Goal: Information Seeking & Learning: Learn about a topic

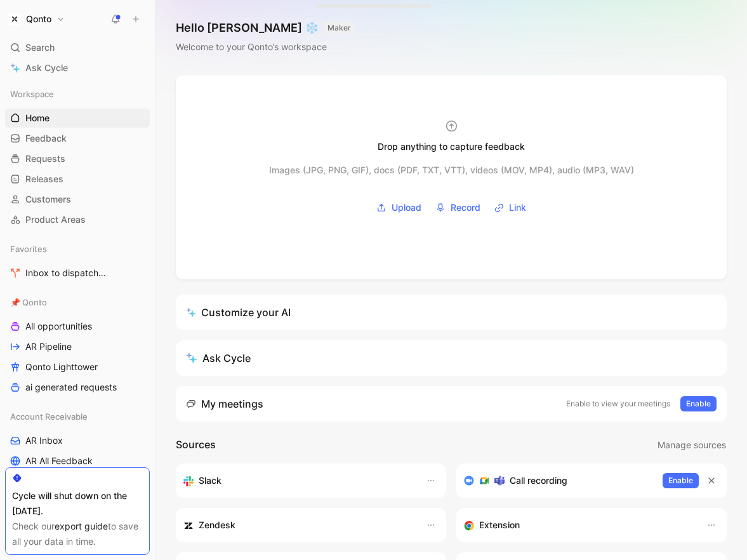
click at [55, 20] on button "Qonto" at bounding box center [36, 19] width 63 height 18
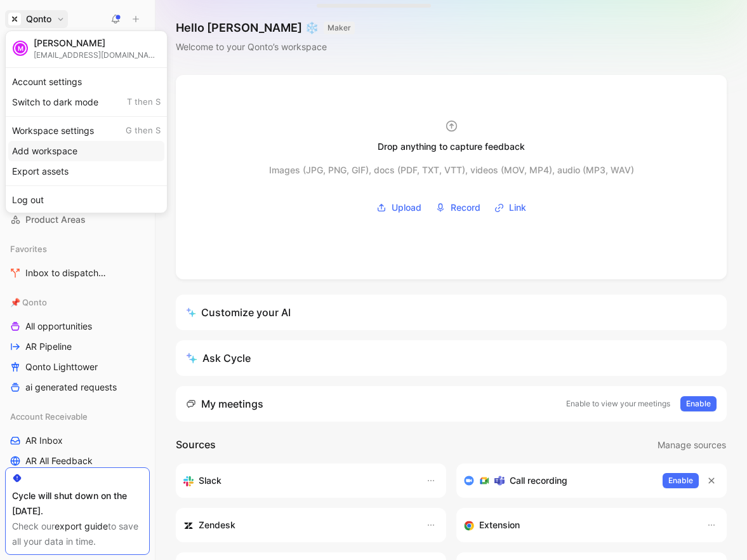
click at [81, 135] on div "Workspace settings G then S" at bounding box center [86, 131] width 156 height 20
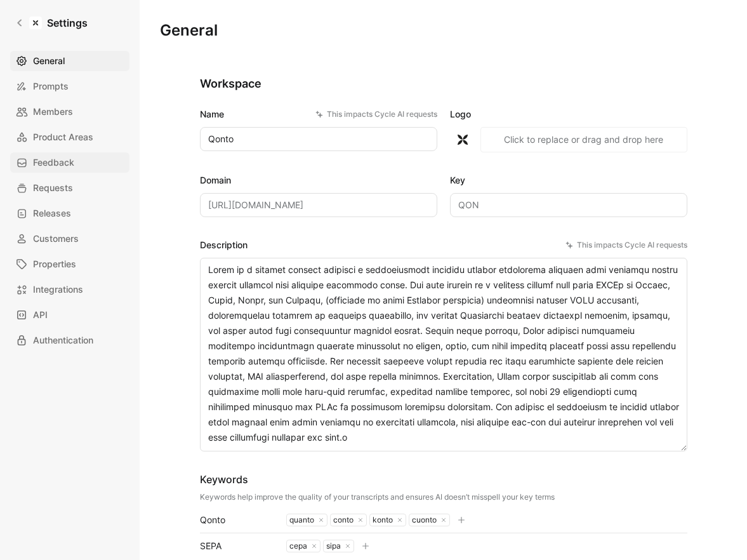
click at [74, 163] on span "Feedback" at bounding box center [53, 162] width 41 height 15
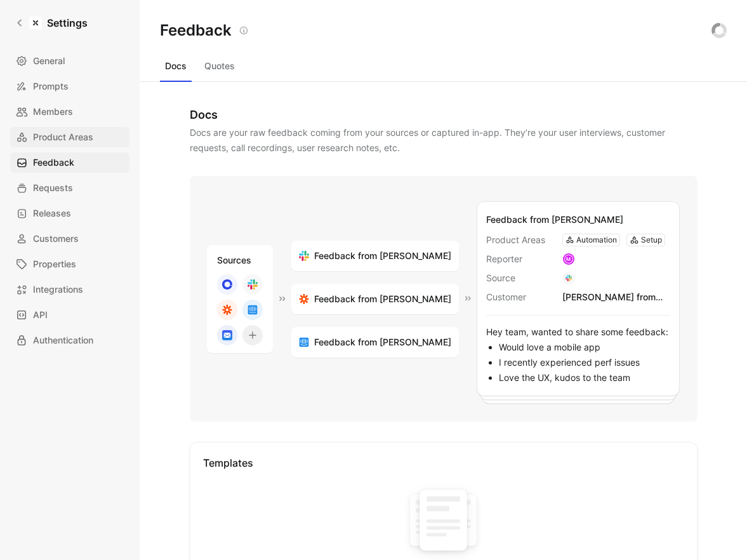
click at [77, 128] on link "Product Areas" at bounding box center [69, 137] width 119 height 20
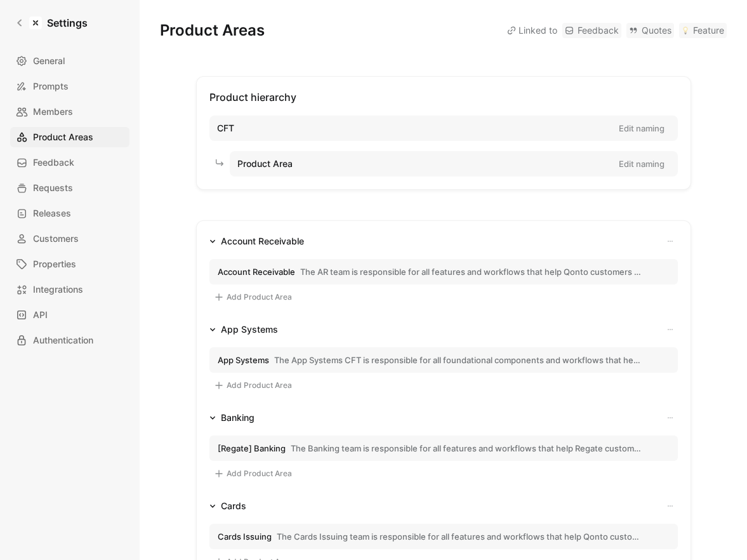
click at [307, 270] on span "The AR team is responsible for all features and workflows that help Qonto custo…" at bounding box center [470, 271] width 341 height 11
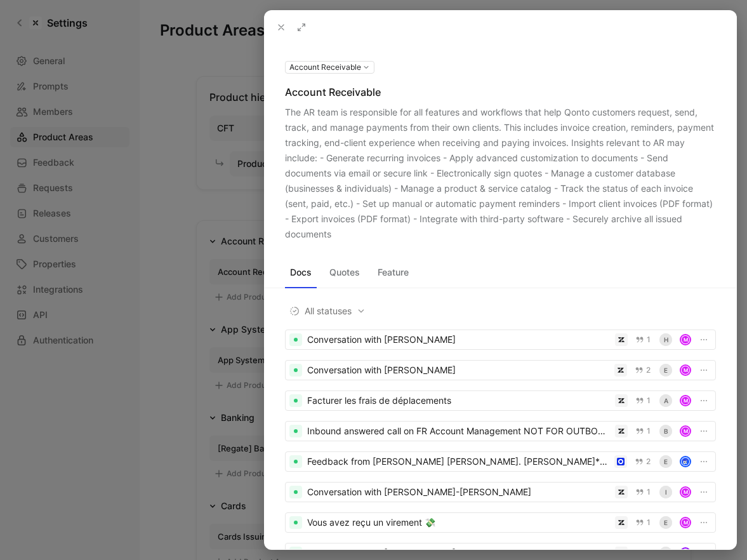
click at [356, 232] on div "The AR team is responsible for all features and workflows that help Qonto custo…" at bounding box center [500, 173] width 431 height 137
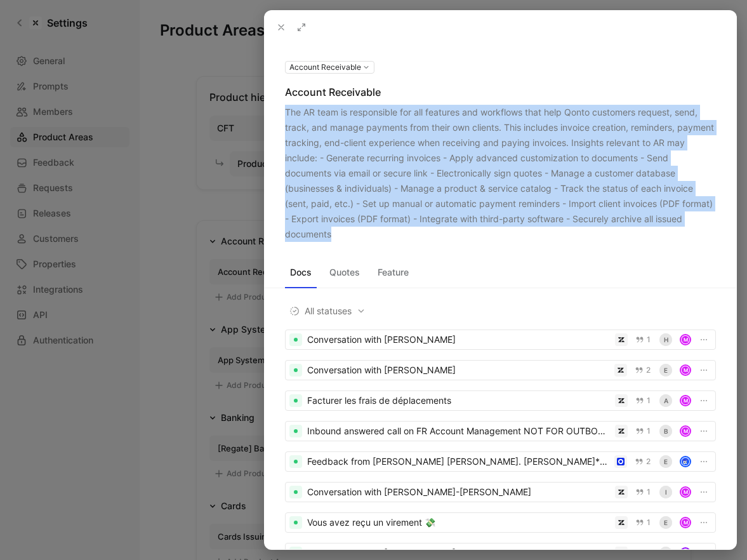
drag, startPoint x: 356, startPoint y: 232, endPoint x: 287, endPoint y: 114, distance: 137.0
click at [287, 114] on div "The AR team is responsible for all features and workflows that help Qonto custo…" at bounding box center [500, 173] width 431 height 137
copy div "The AR team is responsible for all features and workflows that help Qonto custo…"
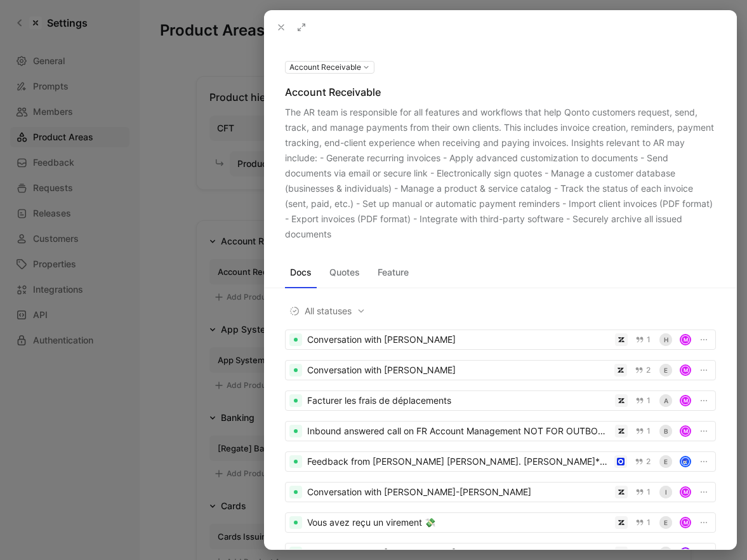
click at [241, 312] on div at bounding box center [373, 280] width 747 height 560
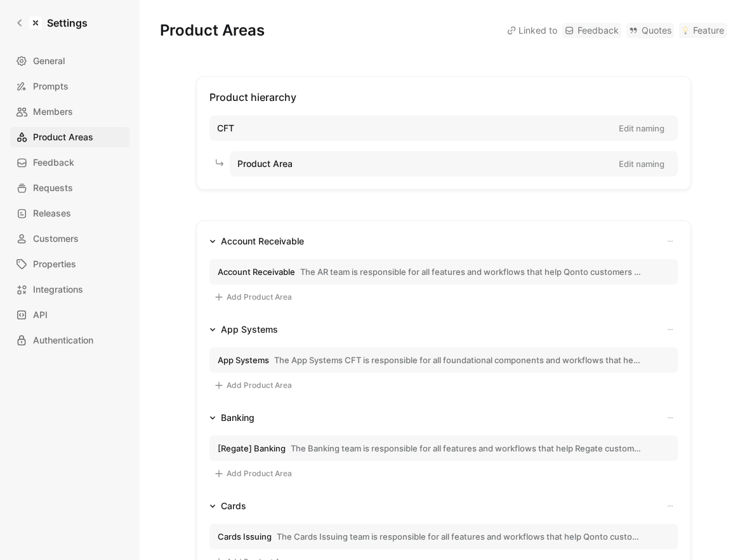
click at [259, 360] on span "App Systems" at bounding box center [243, 359] width 51 height 11
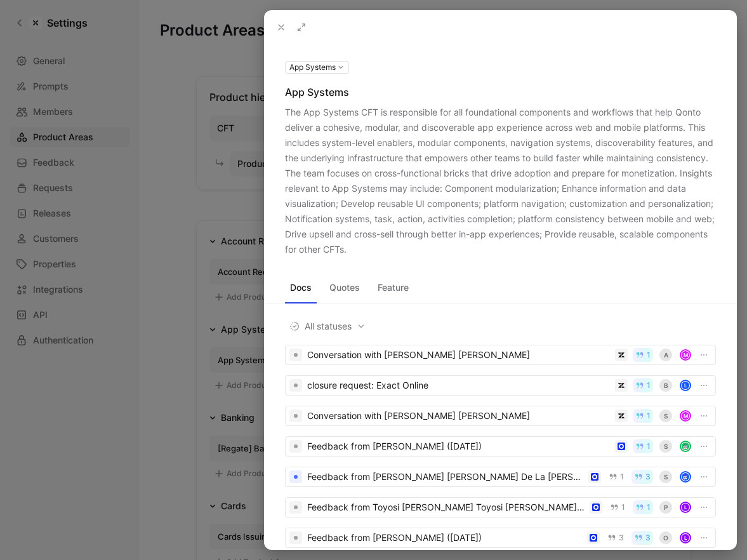
click at [291, 118] on div "The App Systems CFT is responsible for all foundational components and workflow…" at bounding box center [500, 181] width 431 height 152
click at [291, 113] on div "The App Systems CFT is responsible for all foundational components and workflow…" at bounding box center [500, 181] width 431 height 152
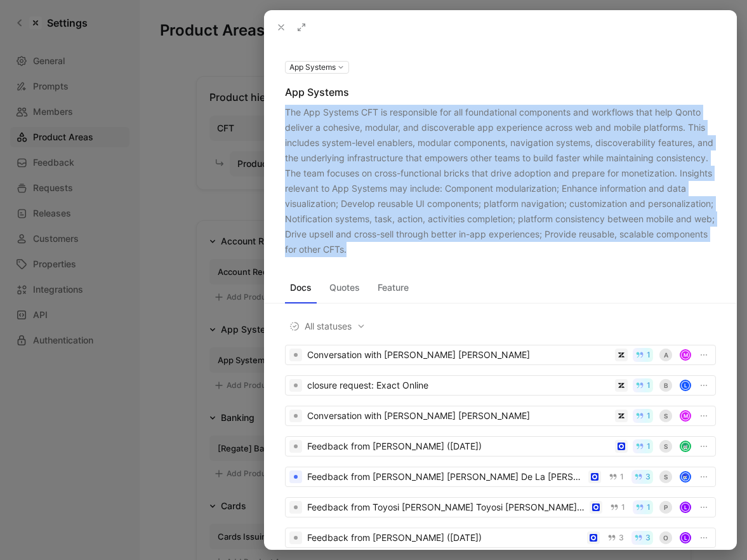
drag, startPoint x: 291, startPoint y: 113, endPoint x: 510, endPoint y: 250, distance: 257.8
click at [510, 250] on div "The App Systems CFT is responsible for all foundational components and workflow…" at bounding box center [500, 181] width 431 height 152
copy div "The App Systems CFT is responsible for all foundational components and workflow…"
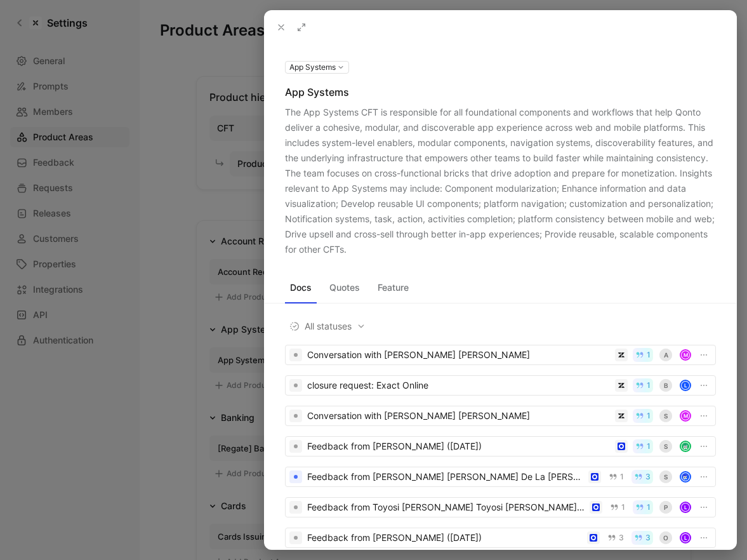
click at [223, 376] on div at bounding box center [373, 280] width 747 height 560
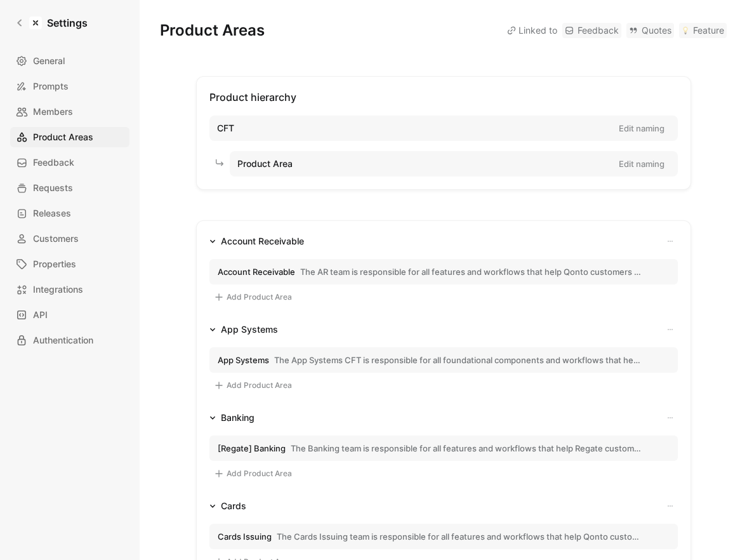
scroll to position [131, 0]
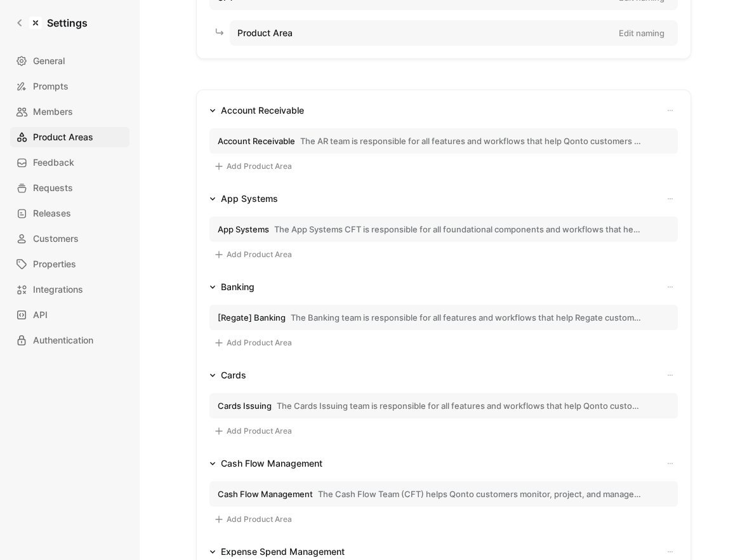
click at [324, 403] on span "The Cards Issuing team is responsible for all features and workflows that help …" at bounding box center [459, 405] width 365 height 11
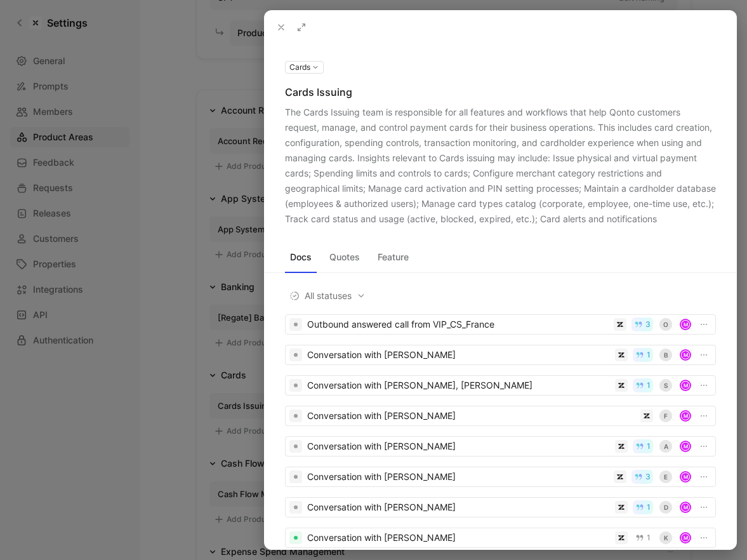
click at [290, 113] on div "The Cards Issuing team is responsible for all features and workflows that help …" at bounding box center [500, 166] width 431 height 122
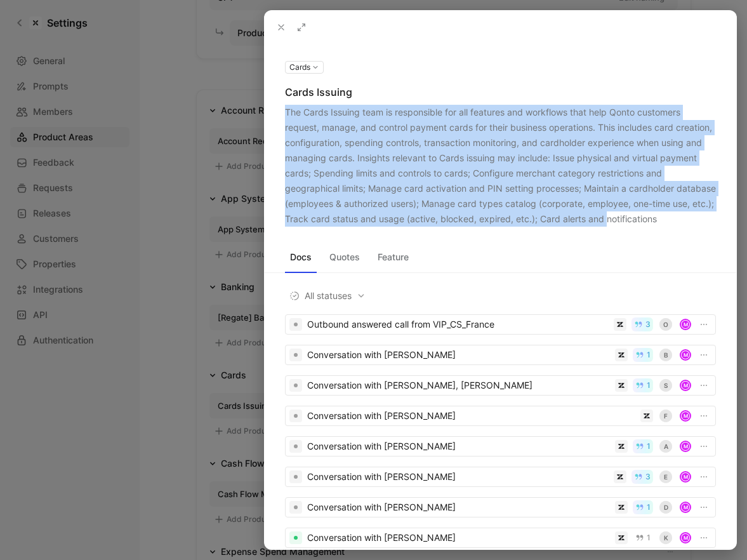
drag, startPoint x: 290, startPoint y: 113, endPoint x: 643, endPoint y: 220, distance: 369.2
click at [643, 220] on div "The Cards Issuing team is responsible for all features and workflows that help …" at bounding box center [500, 166] width 431 height 122
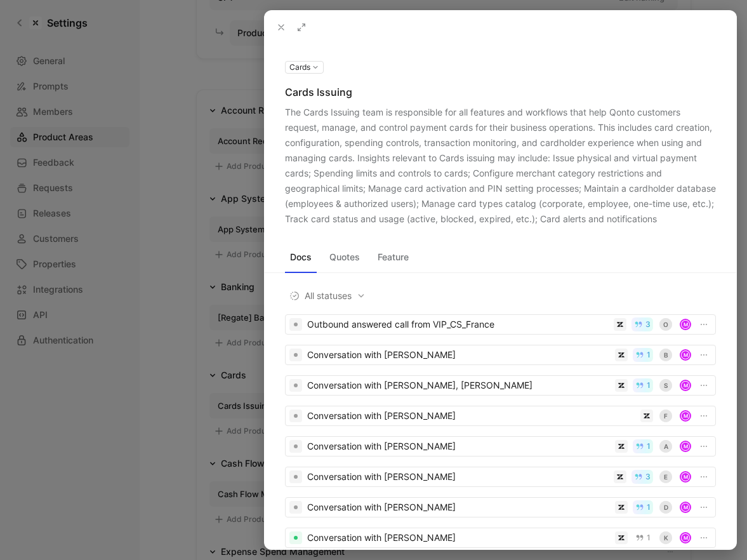
click at [656, 220] on div "The Cards Issuing team is responsible for all features and workflows that help …" at bounding box center [500, 166] width 431 height 122
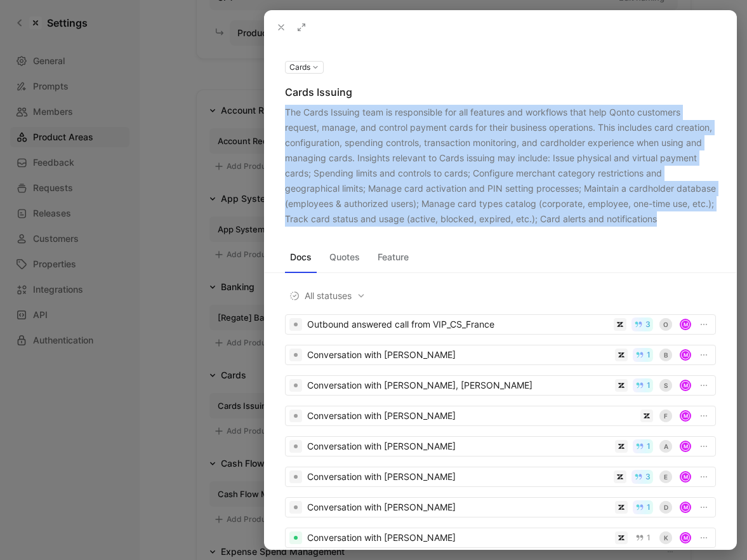
drag, startPoint x: 656, startPoint y: 220, endPoint x: 293, endPoint y: 119, distance: 377.5
click at [293, 119] on div "The Cards Issuing team is responsible for all features and workflows that help …" at bounding box center [500, 166] width 431 height 122
copy div "The Cards Issuing team is responsible for all features and workflows that help …"
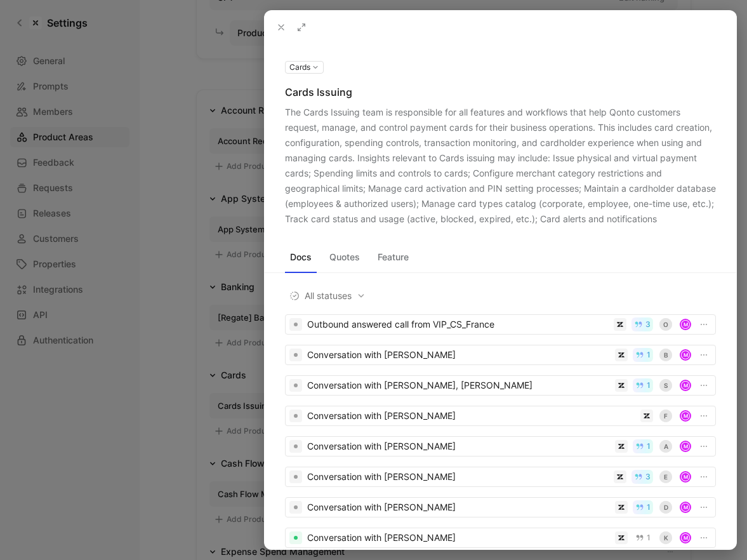
click at [202, 422] on div at bounding box center [373, 280] width 747 height 560
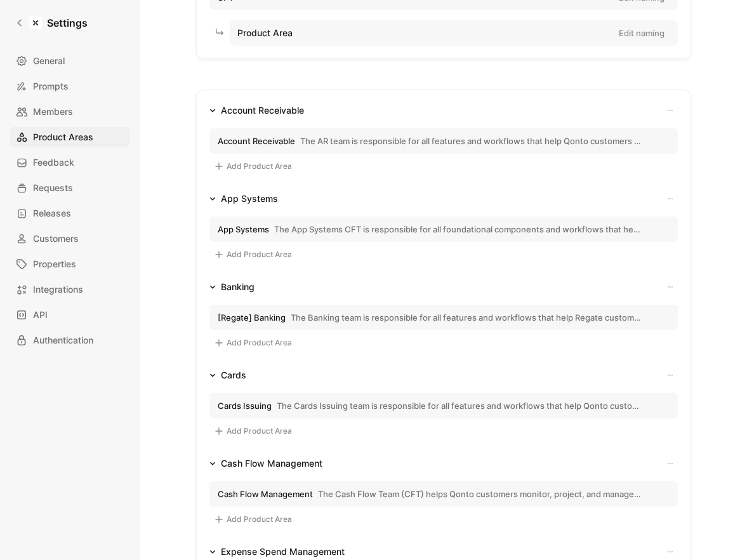
click at [413, 492] on span "The Cash Flow Team (CFT) helps Qonto customers monitor, project, and manage the…" at bounding box center [480, 493] width 324 height 11
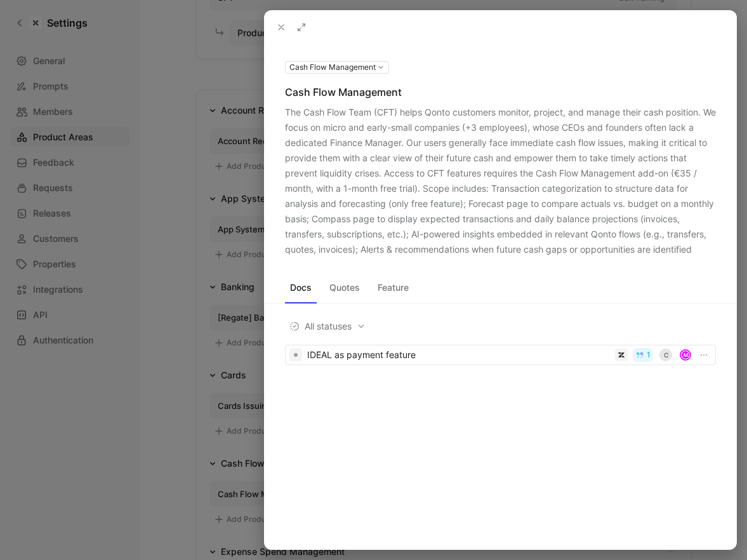
click at [289, 257] on div "The Cash Flow Team (CFT) helps Qonto customers monitor, project, and manage the…" at bounding box center [500, 181] width 431 height 152
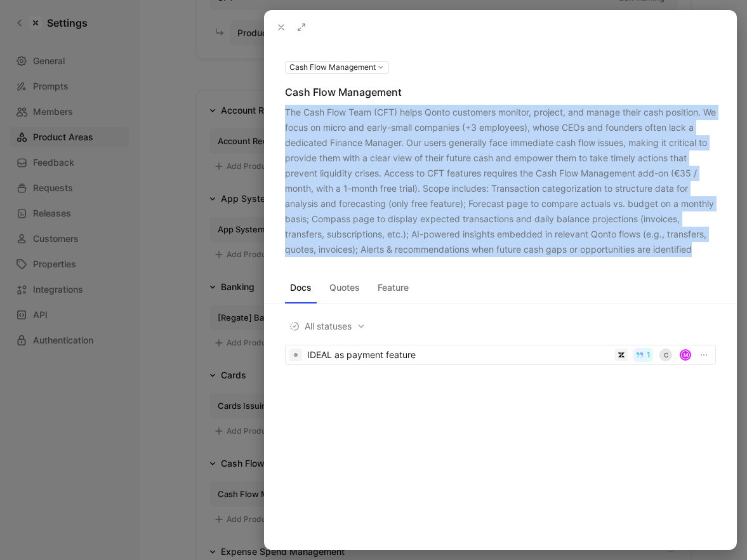
drag, startPoint x: 289, startPoint y: 263, endPoint x: 289, endPoint y: 114, distance: 149.1
click at [289, 114] on div "The Cash Flow Team (CFT) helps Qonto customers monitor, project, and manage the…" at bounding box center [500, 181] width 431 height 152
copy div "The Cash Flow Team (CFT) helps Qonto customers monitor, project, and manage the…"
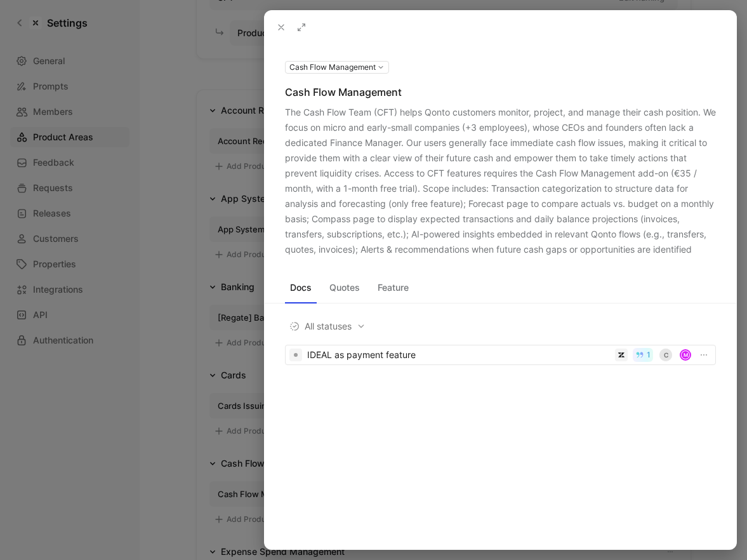
click at [228, 450] on div at bounding box center [373, 280] width 747 height 560
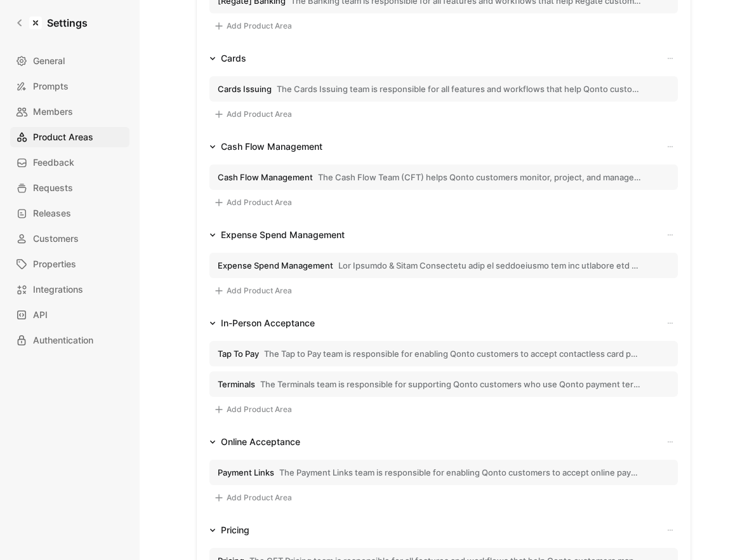
scroll to position [483, 0]
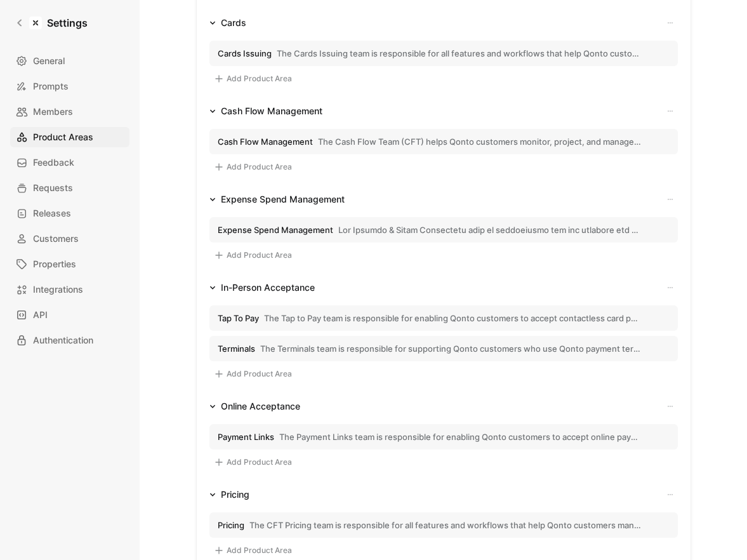
click at [364, 224] on span "button" at bounding box center [489, 229] width 303 height 11
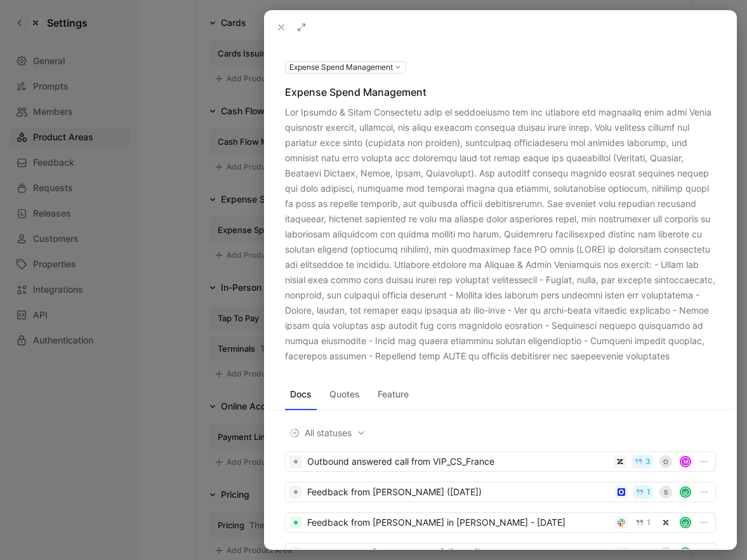
click at [440, 364] on div at bounding box center [500, 234] width 431 height 259
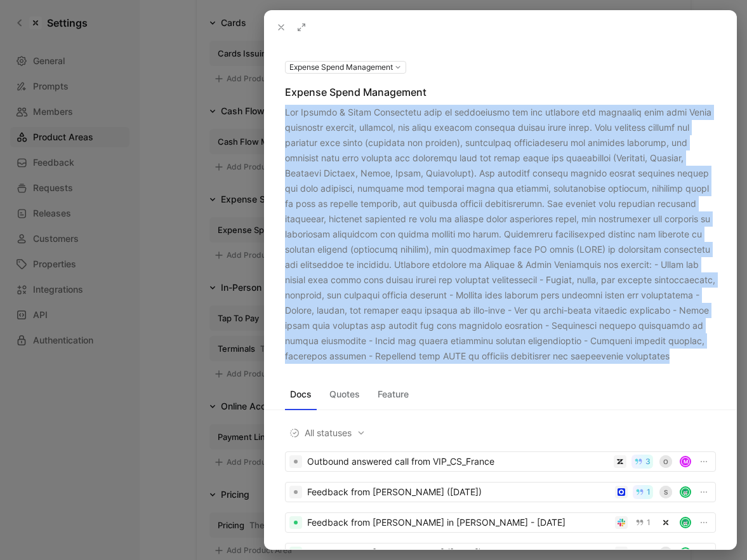
drag, startPoint x: 440, startPoint y: 368, endPoint x: 293, endPoint y: 114, distance: 293.8
click at [293, 114] on div at bounding box center [500, 234] width 431 height 259
copy div "The Expense & Spend Management team is responsible for all features and workflo…"
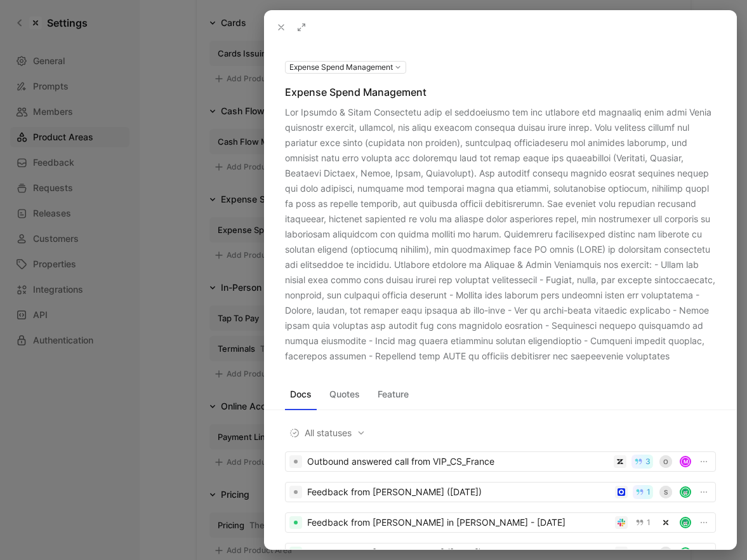
click at [234, 397] on div at bounding box center [373, 280] width 747 height 560
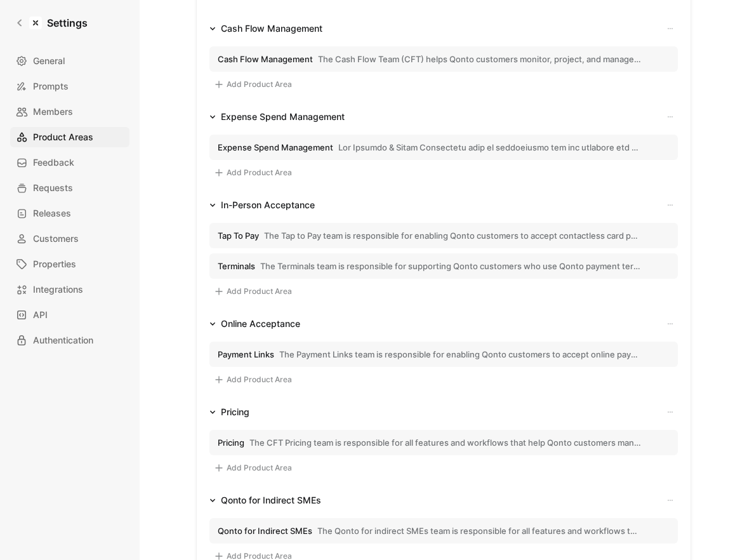
scroll to position [577, 0]
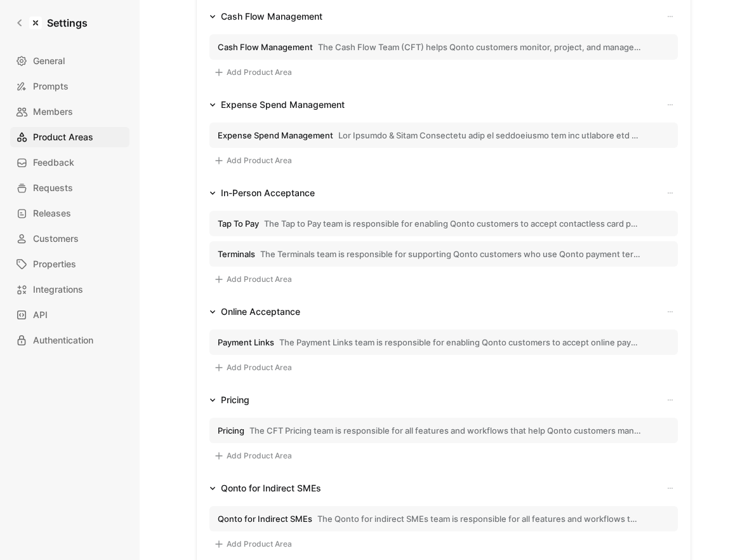
click at [333, 333] on button "Payment Links The Payment Links team is responsible for enabling Qonto customer…" at bounding box center [443, 341] width 468 height 25
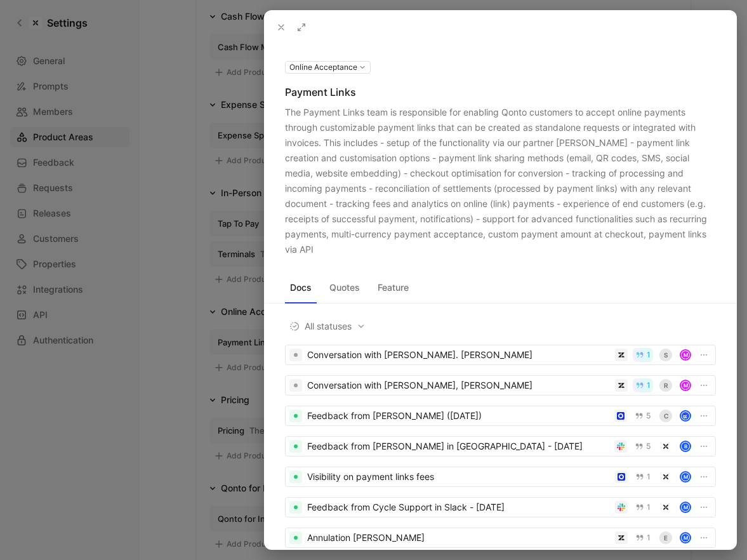
click at [662, 232] on div "The Payment Links team is responsible for enabling Qonto customers to accept on…" at bounding box center [500, 181] width 431 height 152
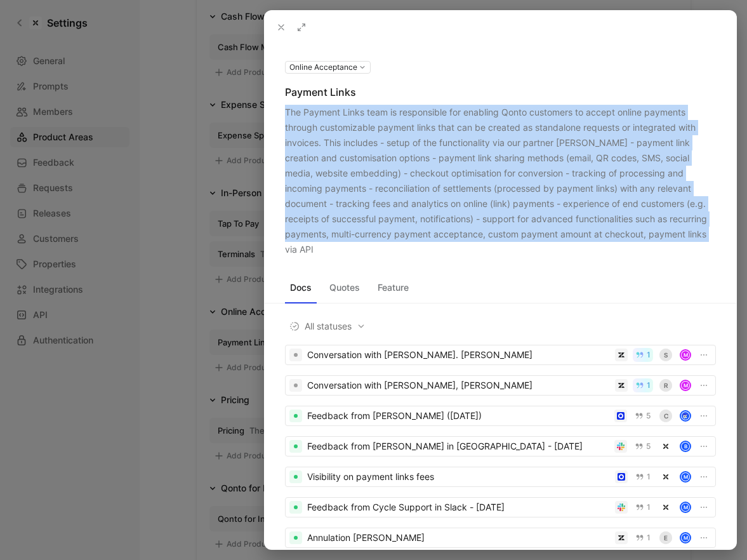
drag, startPoint x: 662, startPoint y: 232, endPoint x: 291, endPoint y: 112, distance: 390.1
click at [291, 112] on div "The Payment Links team is responsible for enabling Qonto customers to accept on…" at bounding box center [500, 181] width 431 height 152
copy div "The Payment Links team is responsible for enabling Qonto customers to accept on…"
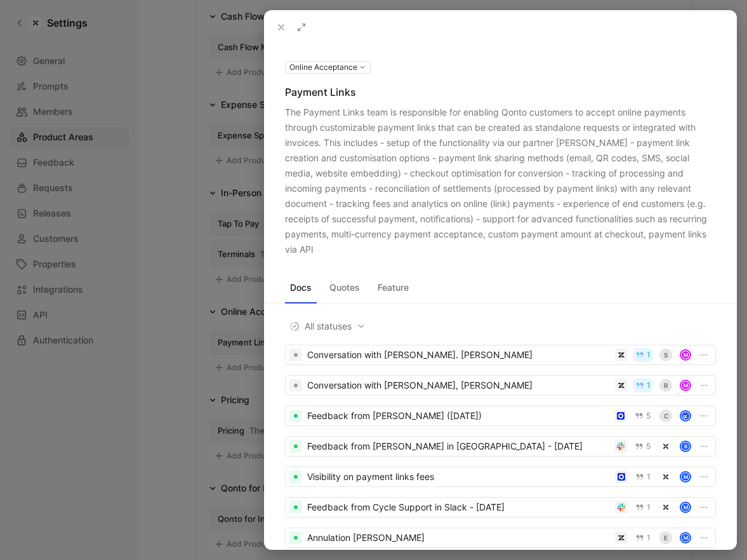
click at [213, 185] on div at bounding box center [373, 280] width 747 height 560
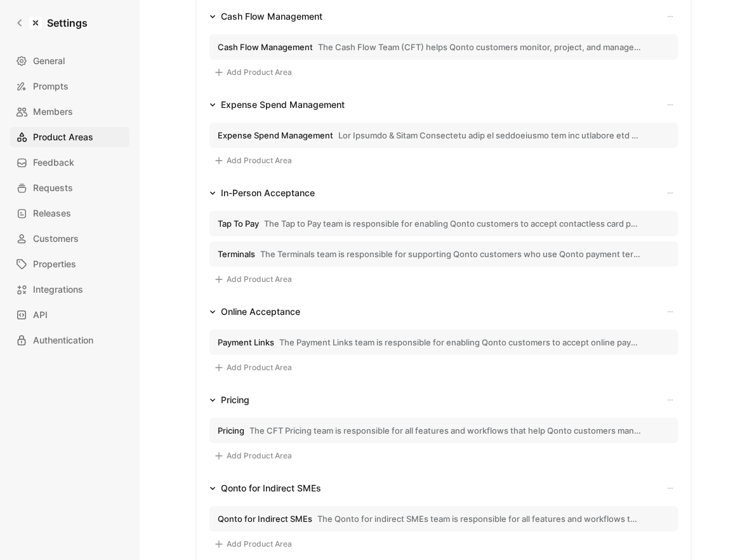
click at [315, 221] on span "The Tap to Pay team is responsible for enabling Qonto customers to accept conta…" at bounding box center [453, 223] width 378 height 11
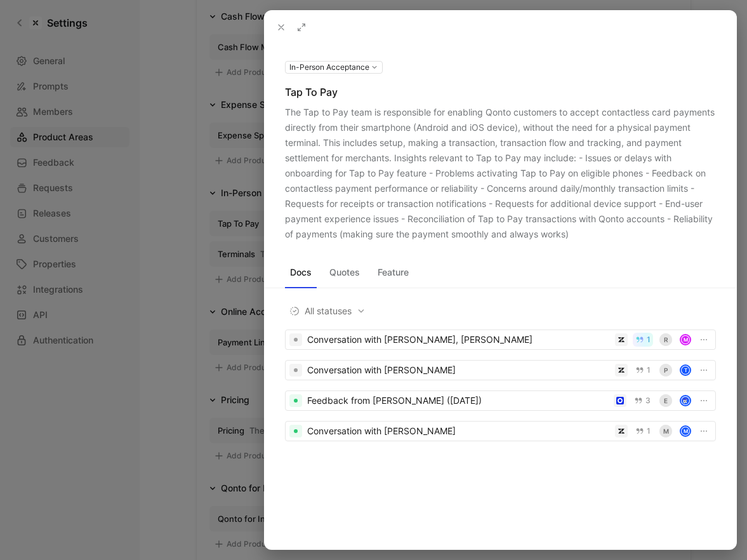
click at [287, 112] on div "The Tap to Pay team is responsible for enabling Qonto customers to accept conta…" at bounding box center [500, 173] width 431 height 137
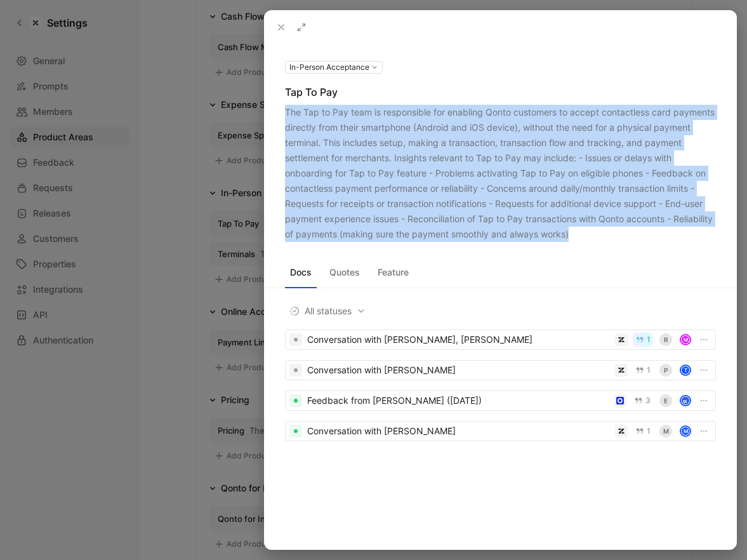
drag, startPoint x: 287, startPoint y: 112, endPoint x: 611, endPoint y: 234, distance: 346.2
click at [611, 234] on div "The Tap to Pay team is responsible for enabling Qonto customers to accept conta…" at bounding box center [500, 173] width 431 height 137
copy div "The Tap to Pay team is responsible for enabling Qonto customers to accept conta…"
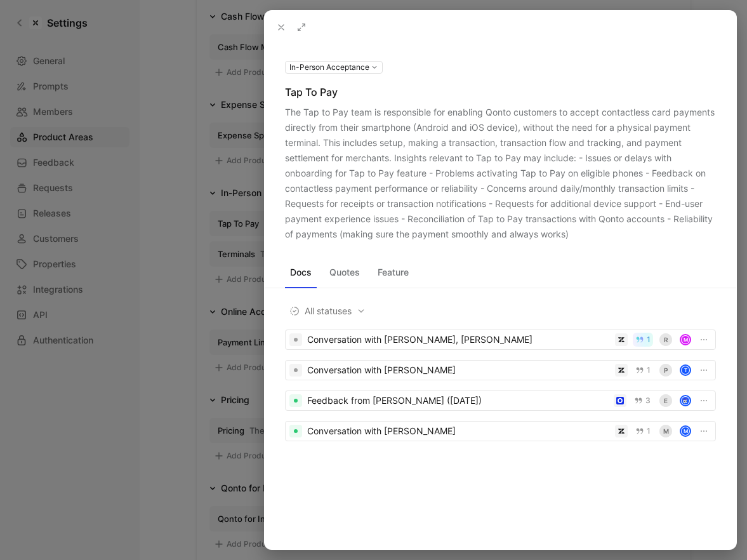
click at [246, 206] on div at bounding box center [373, 280] width 747 height 560
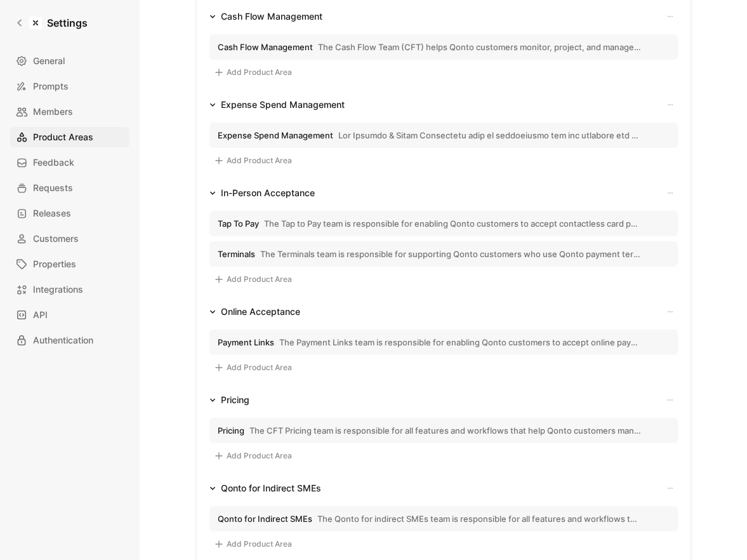
click at [342, 246] on button "Terminals The Terminals team is responsible for supporting Qonto customers who …" at bounding box center [443, 253] width 468 height 25
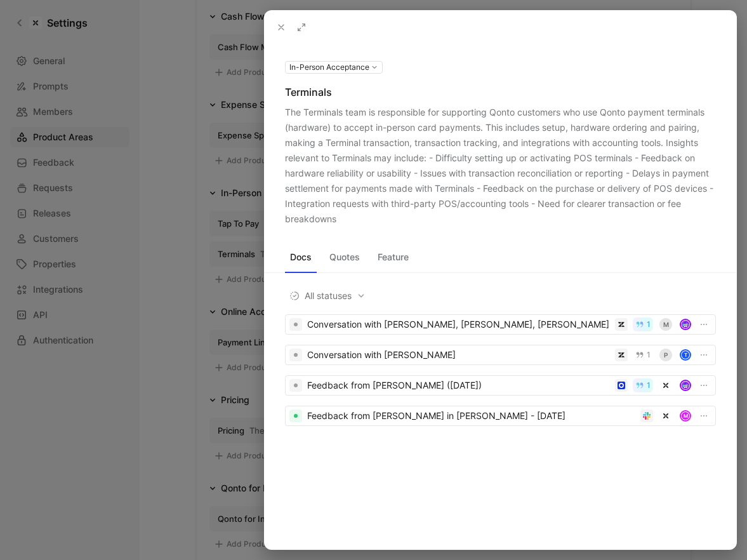
click at [293, 110] on div "The Terminals team is responsible for supporting Qonto customers who use Qonto …" at bounding box center [500, 166] width 431 height 122
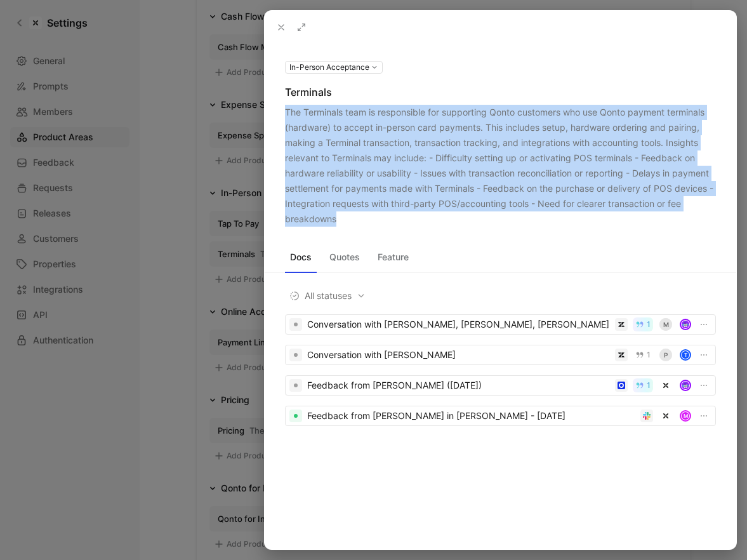
drag, startPoint x: 293, startPoint y: 110, endPoint x: 324, endPoint y: 221, distance: 115.9
click at [324, 221] on div "The Terminals team is responsible for supporting Qonto customers who use Qonto …" at bounding box center [500, 166] width 431 height 122
copy div "The Terminals team is responsible for supporting Qonto customers who use Qonto …"
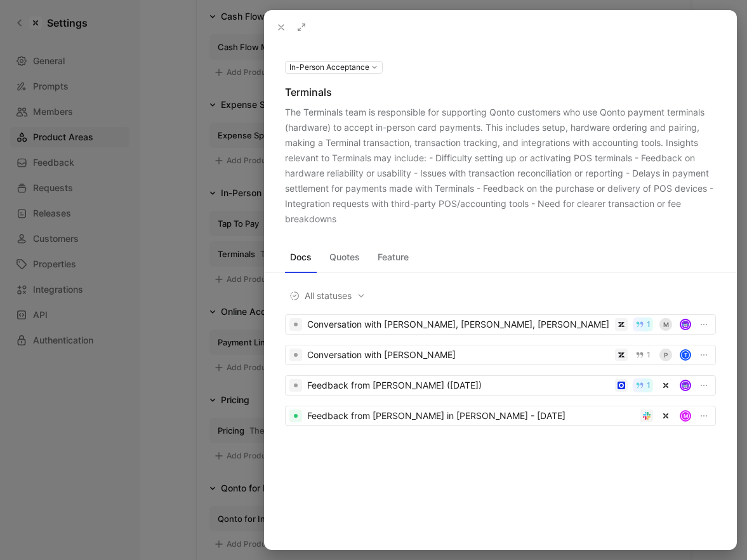
click at [212, 315] on div at bounding box center [373, 280] width 747 height 560
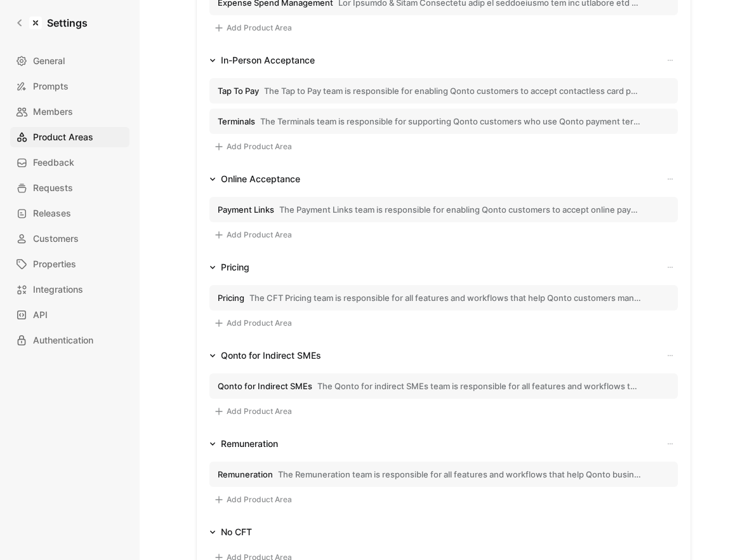
scroll to position [719, 0]
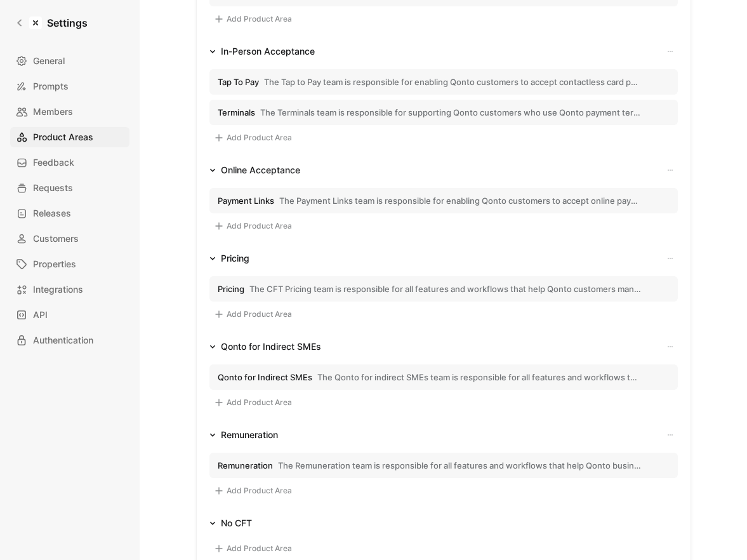
click at [305, 282] on button "Pricing The CFT Pricing team is responsible for all features and workflows that…" at bounding box center [443, 288] width 468 height 25
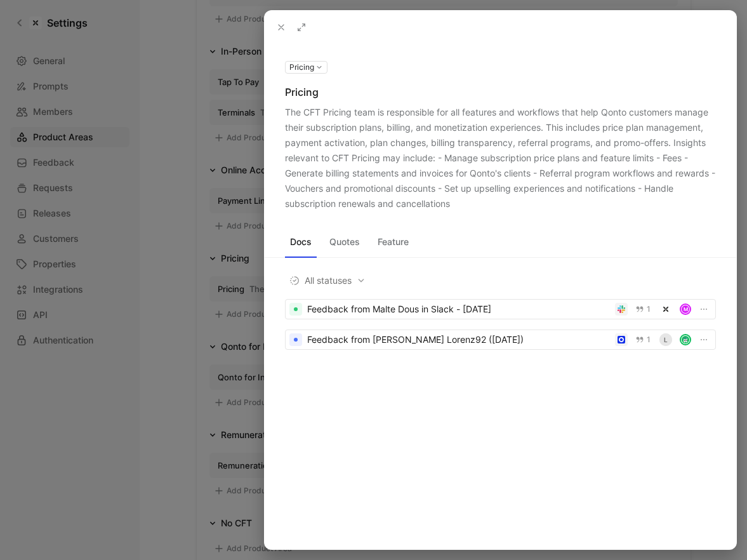
click at [285, 107] on div "The CFT Pricing team is responsible for all features and workflows that help Qo…" at bounding box center [500, 158] width 431 height 107
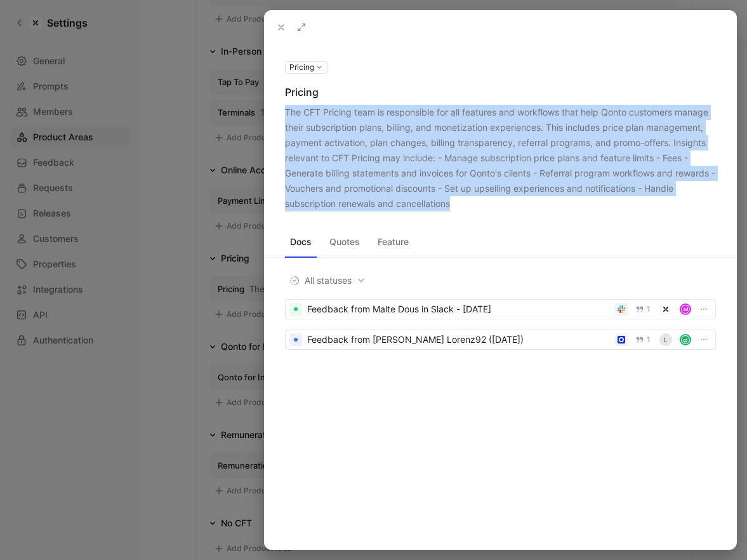
drag, startPoint x: 285, startPoint y: 107, endPoint x: 409, endPoint y: 201, distance: 155.7
click at [409, 201] on div "The CFT Pricing team is responsible for all features and workflows that help Qo…" at bounding box center [500, 158] width 431 height 107
copy div "The CFT Pricing team is responsible for all features and workflows that help Qo…"
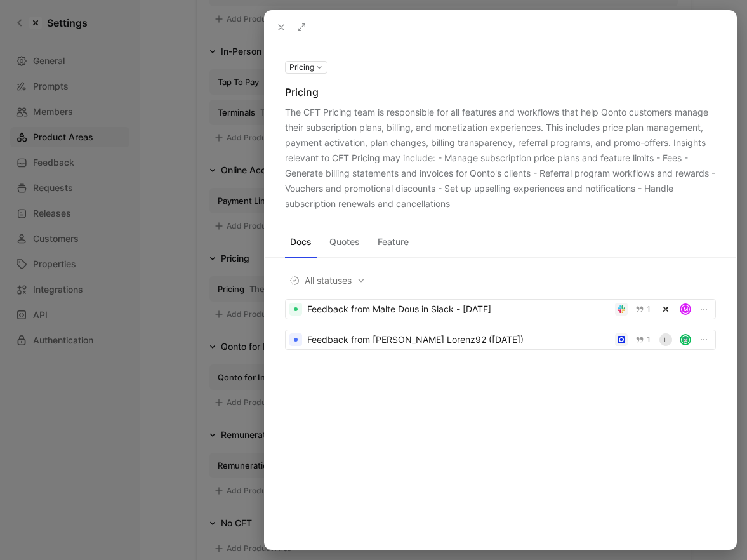
click at [232, 400] on div at bounding box center [373, 280] width 747 height 560
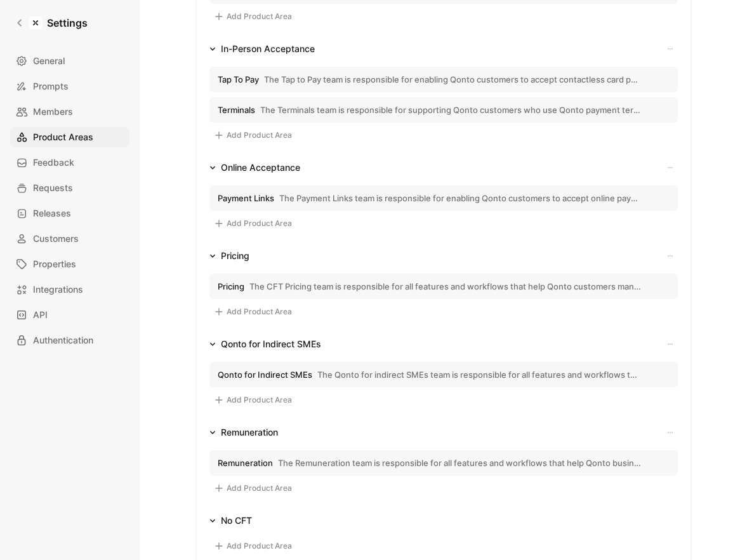
scroll to position [879, 0]
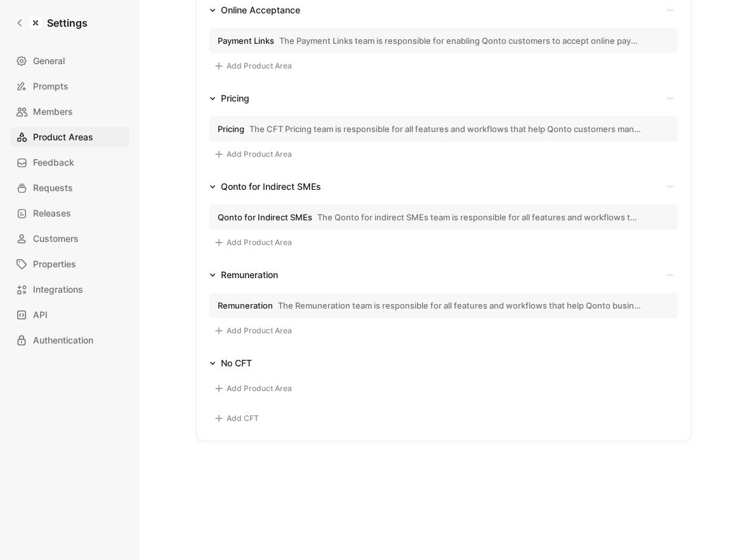
click at [353, 309] on span "The Remuneration team is responsible for all features and workflows that help Q…" at bounding box center [460, 305] width 364 height 11
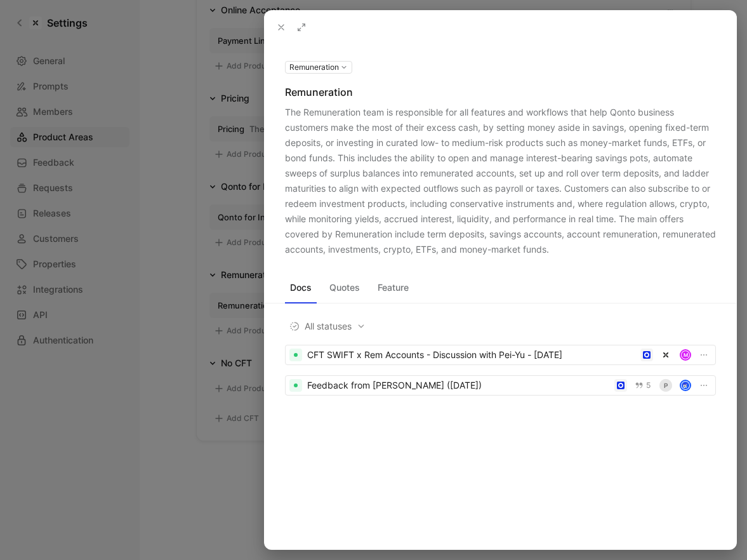
click at [284, 110] on div "Remuneration Remuneration The Remuneration team is responsible for all features…" at bounding box center [501, 158] width 472 height 198
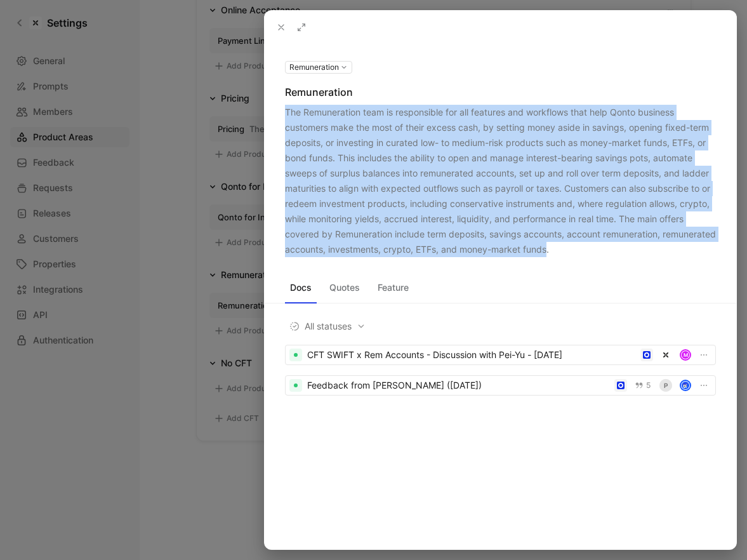
drag, startPoint x: 284, startPoint y: 110, endPoint x: 584, endPoint y: 247, distance: 329.7
click at [584, 247] on div "Remuneration Remuneration The Remuneration team is responsible for all features…" at bounding box center [501, 158] width 472 height 198
copy div "The Remuneration team is responsible for all features and workflows that help Q…"
